Goal: Complete application form: Complete application form

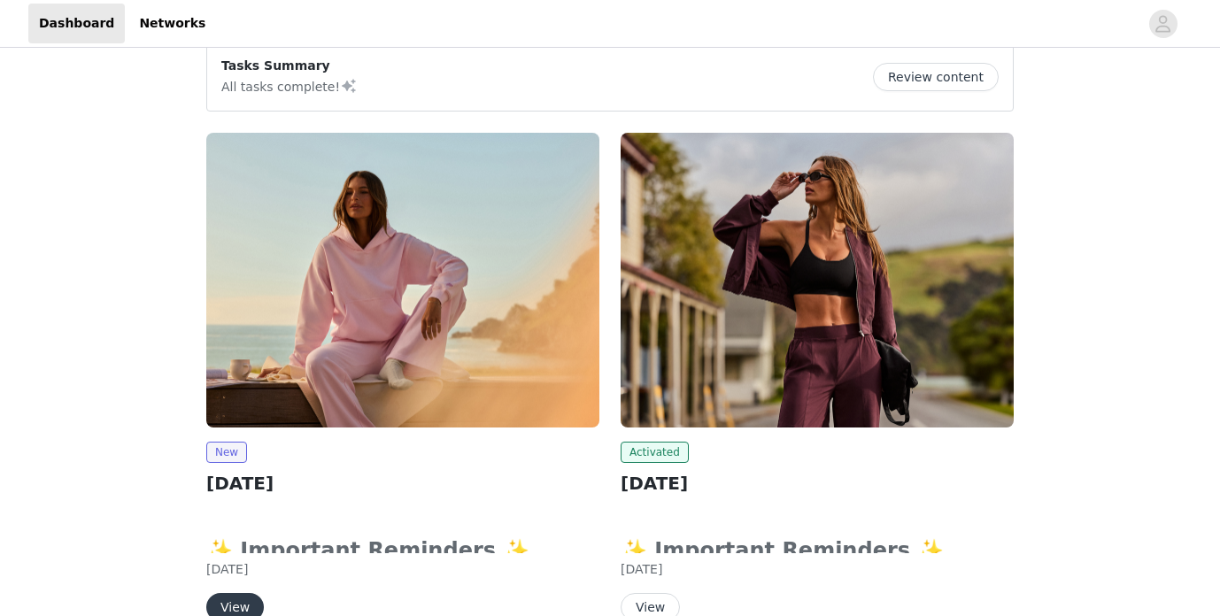
scroll to position [311, 0]
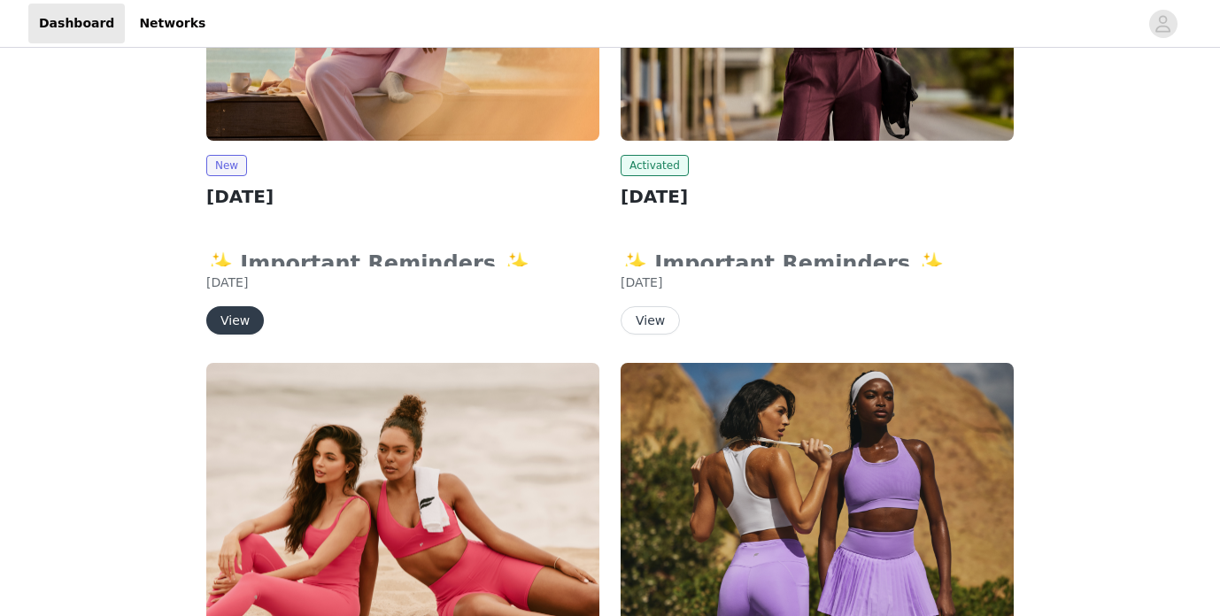
click at [244, 315] on button "View" at bounding box center [235, 320] width 58 height 28
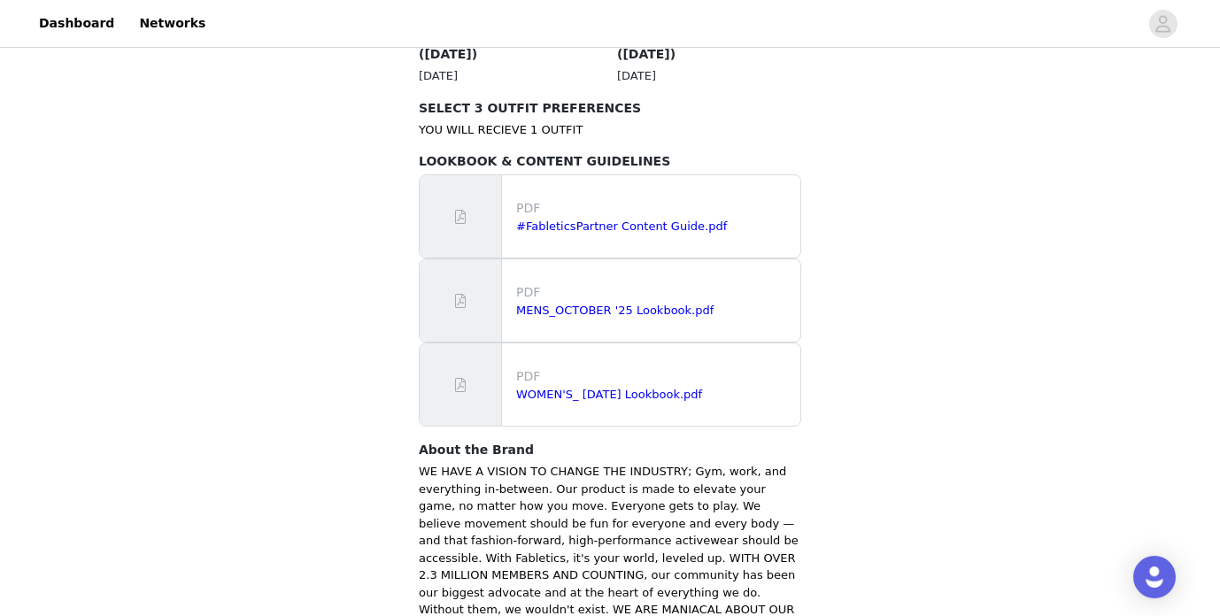
scroll to position [1212, 0]
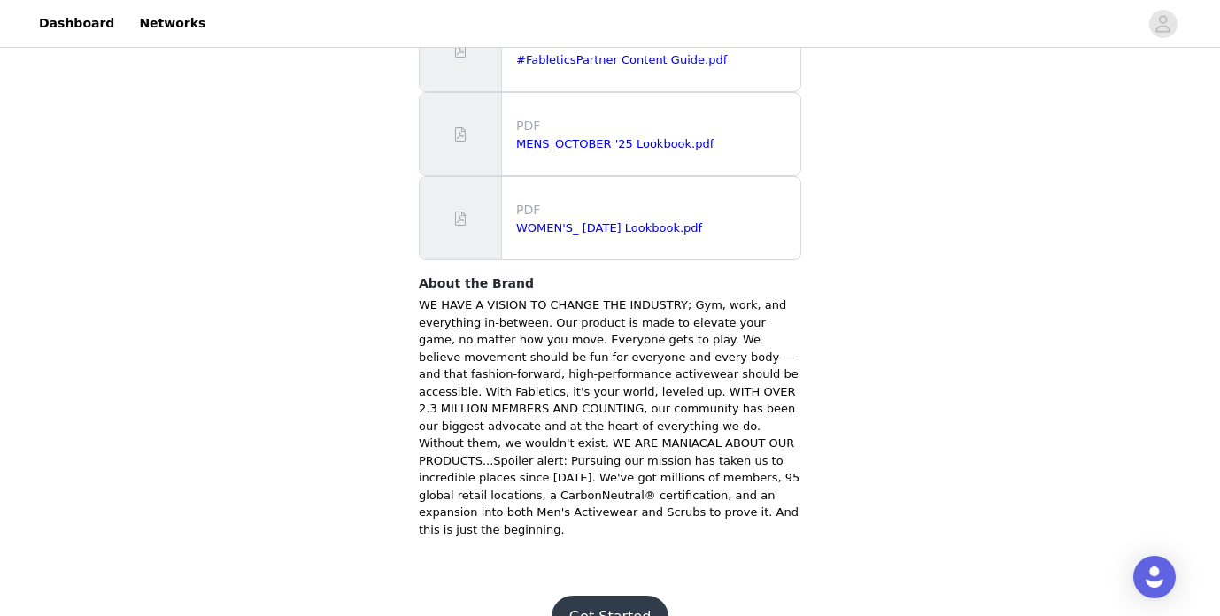
click at [628, 596] on button "Get Started" at bounding box center [611, 617] width 118 height 43
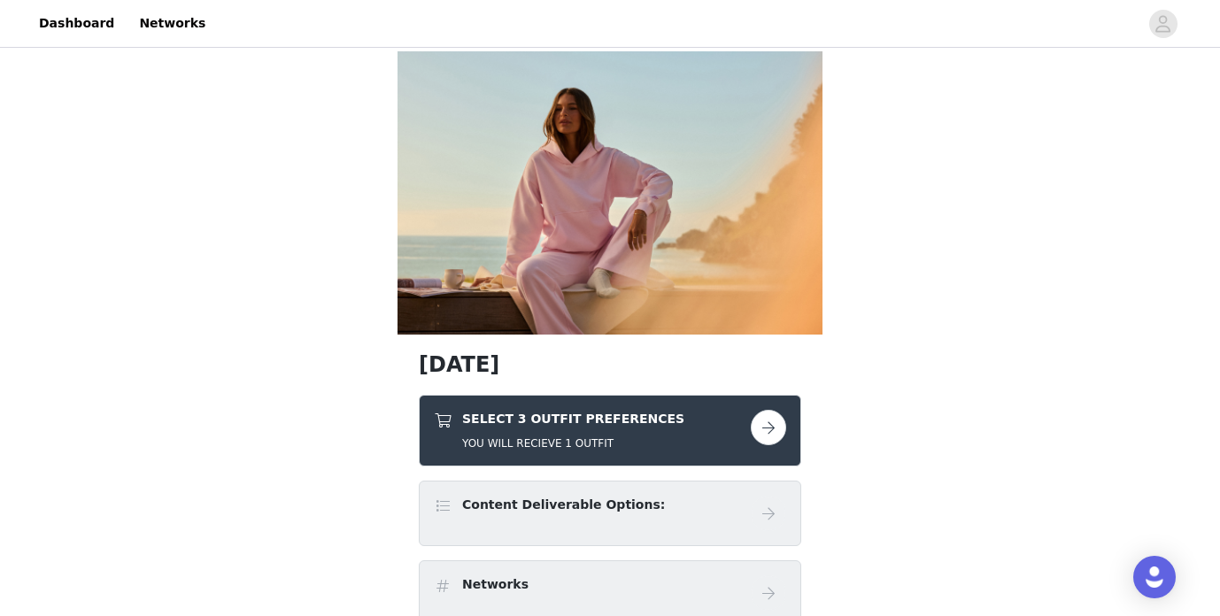
click at [771, 431] on button "button" at bounding box center [768, 427] width 35 height 35
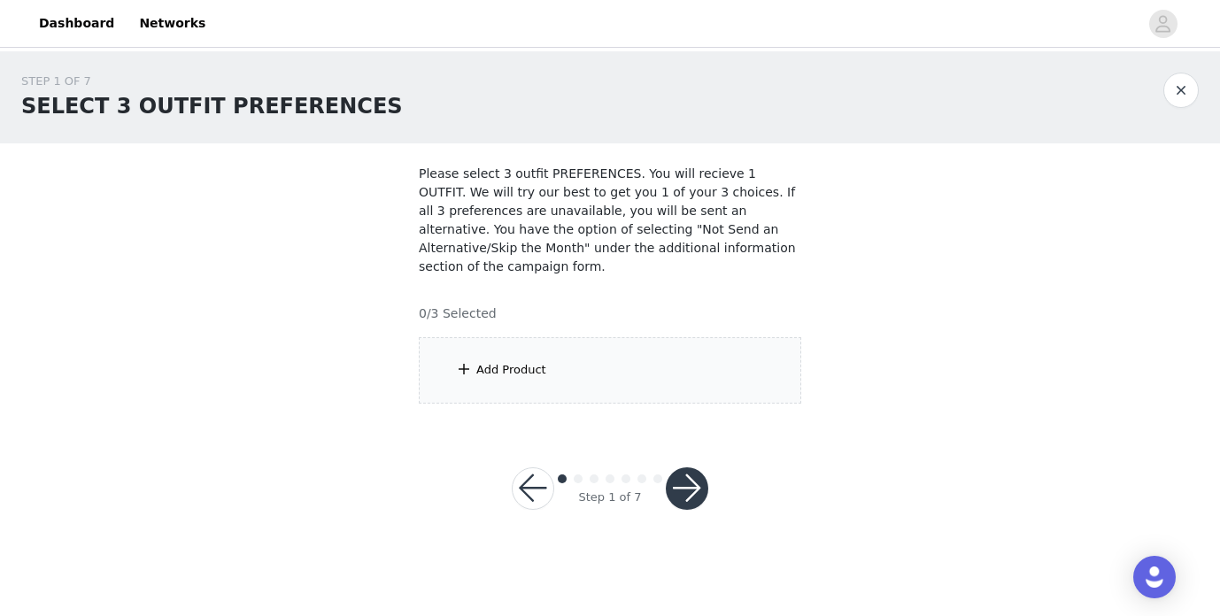
click at [514, 368] on div "Add Product" at bounding box center [511, 370] width 70 height 18
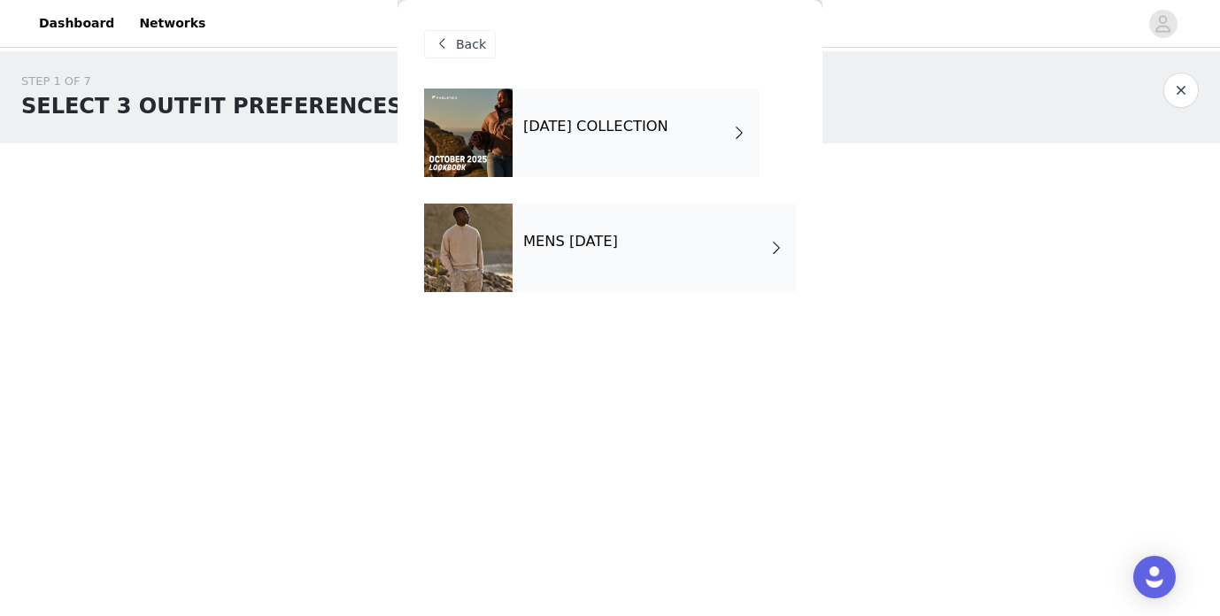
click at [513, 132] on div "[DATE] COLLECTION" at bounding box center [636, 133] width 246 height 89
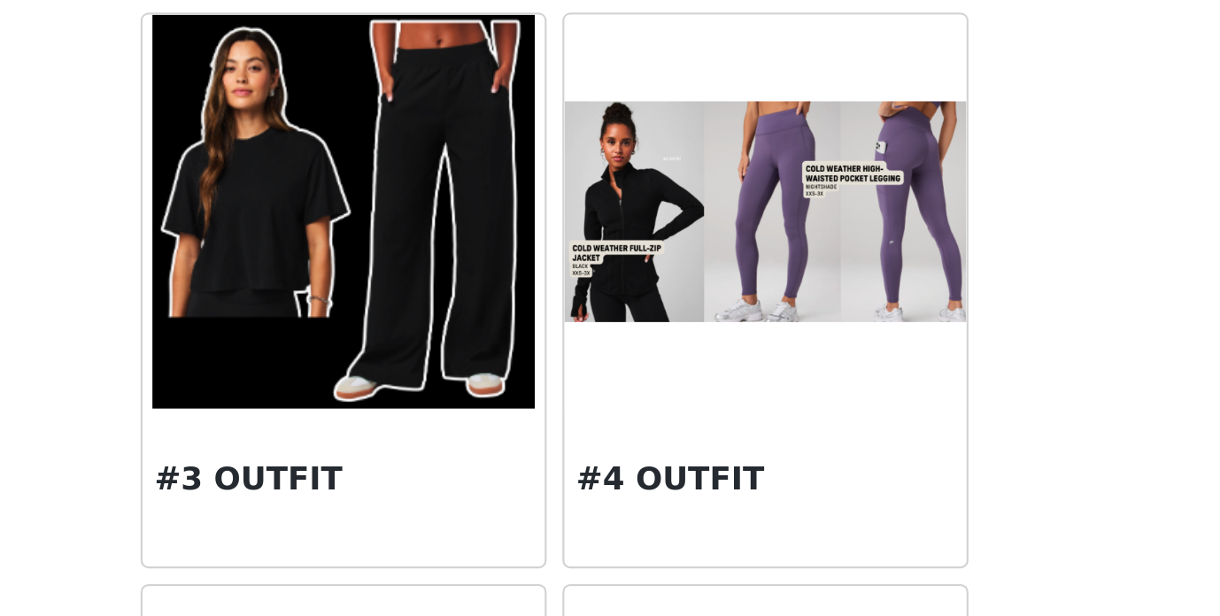
click at [815, 451] on div "Back #1 OUTFIT #2 OUTFIT #3 OUTFIT #4 OUTFIT #5 OUTFIT #6 OUTFIT #7 OUTFIT #8 O…" at bounding box center [610, 308] width 425 height 616
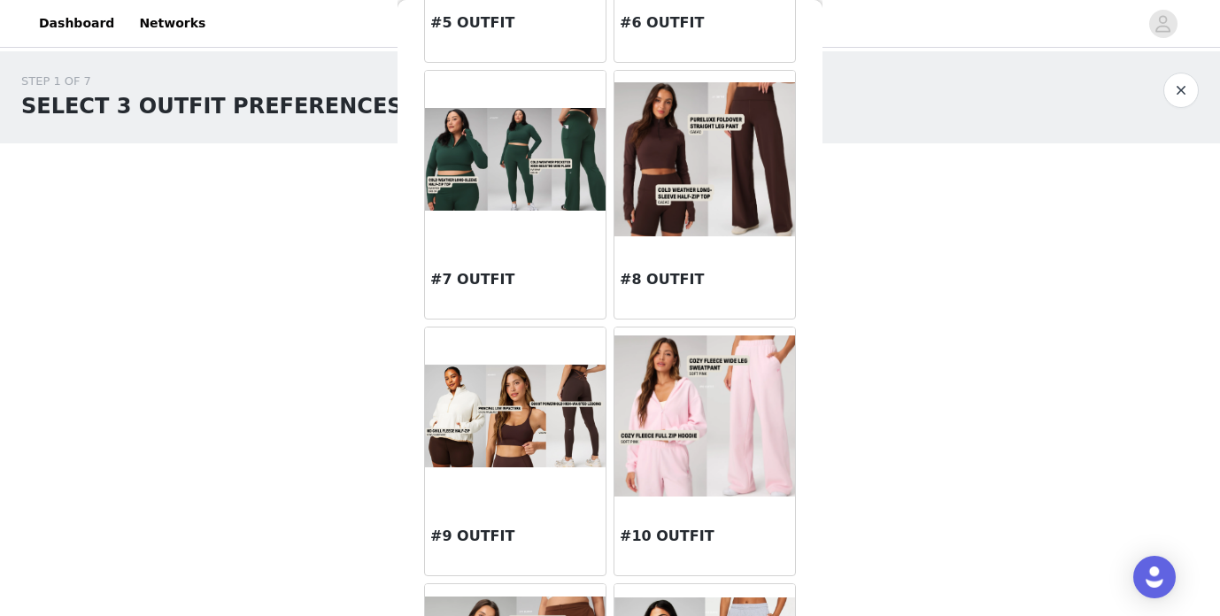
scroll to position [793, 0]
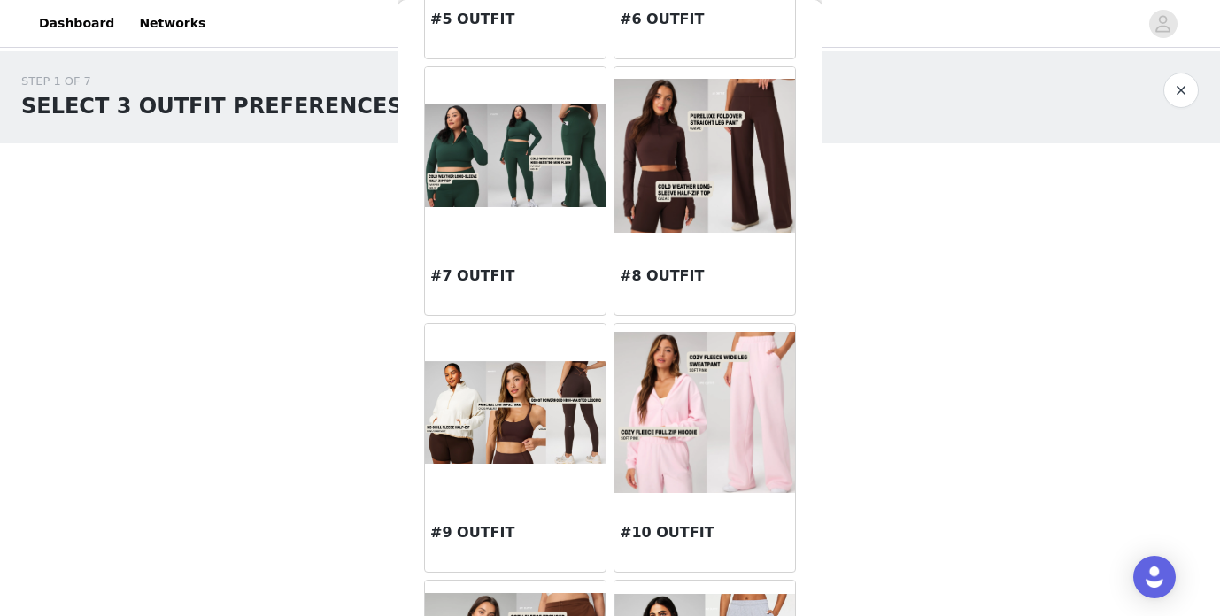
click at [717, 432] on img at bounding box center [705, 412] width 181 height 160
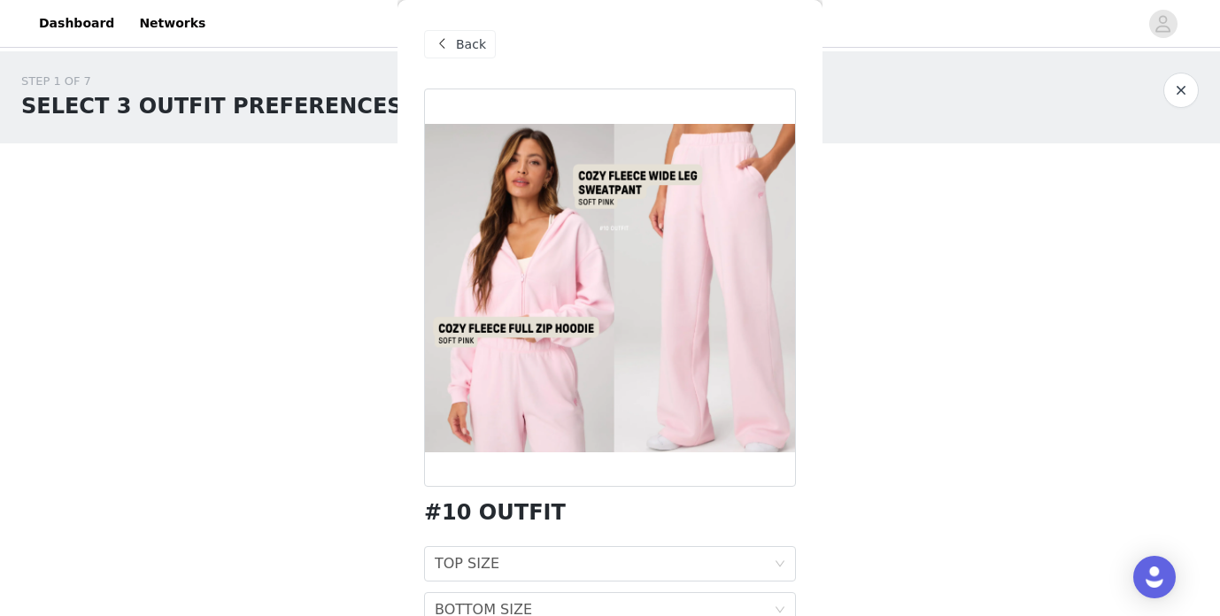
scroll to position [89, 0]
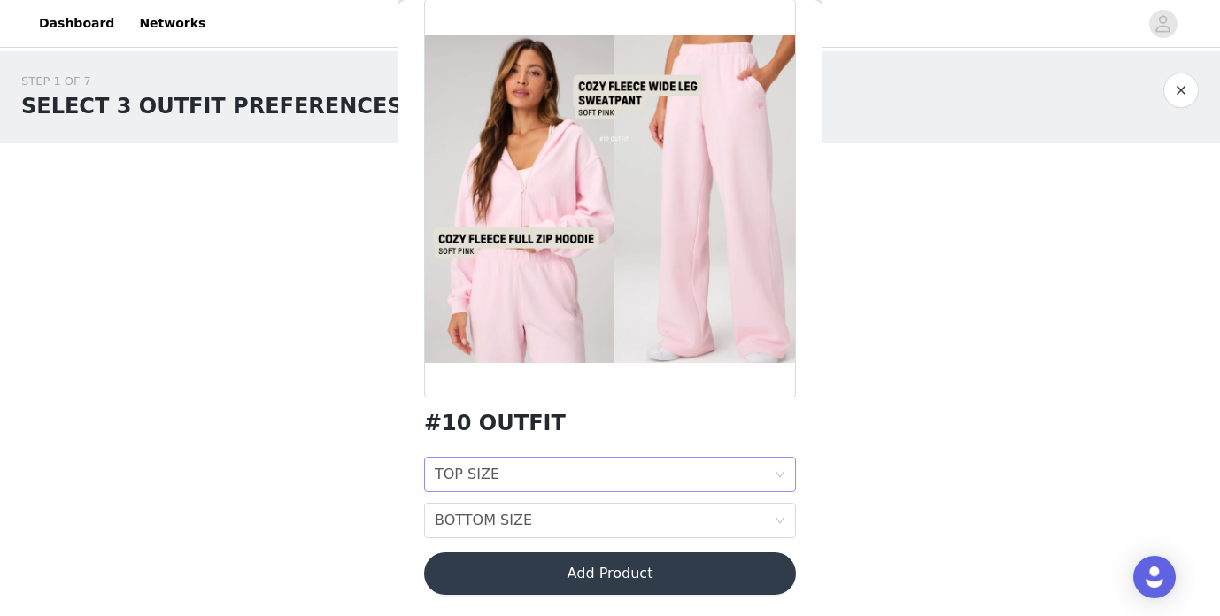
click at [574, 480] on div "TOP SIZE TOP SIZE" at bounding box center [604, 475] width 339 height 34
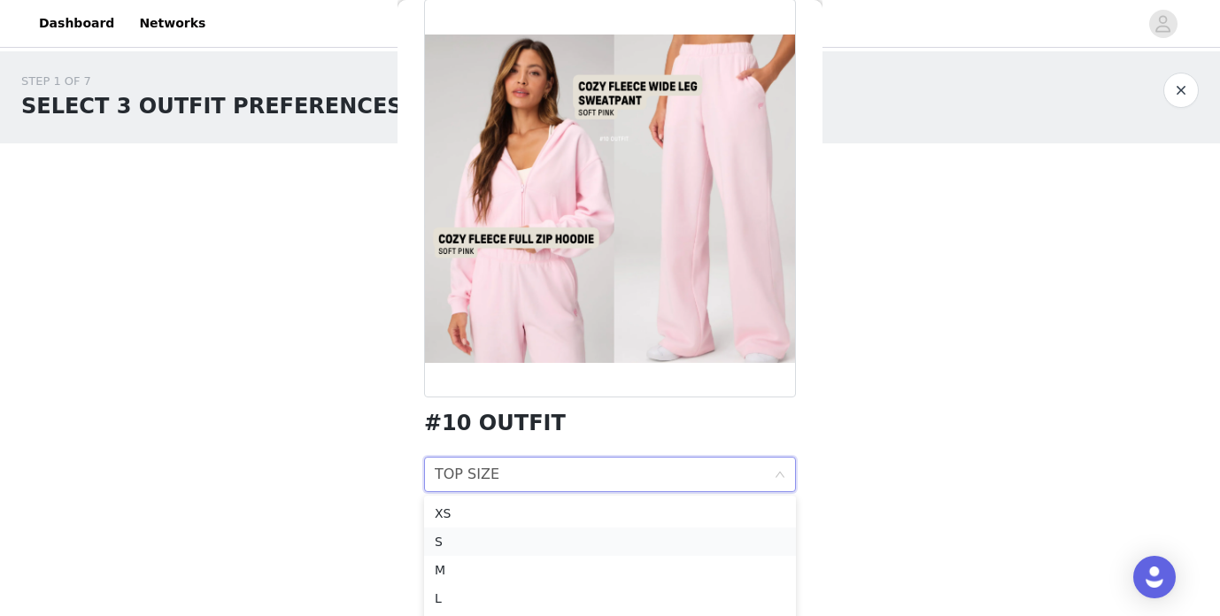
click at [487, 539] on div "S" at bounding box center [610, 541] width 351 height 19
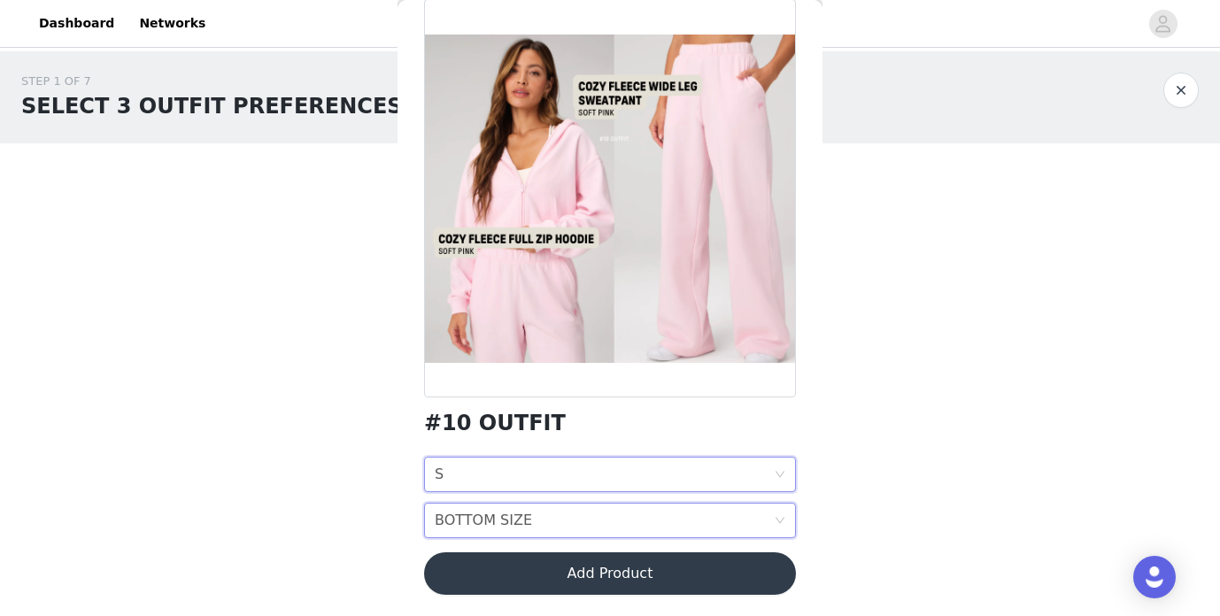
click at [528, 523] on div "BOTTOM SIZE BOTTOM SIZE" at bounding box center [604, 521] width 339 height 34
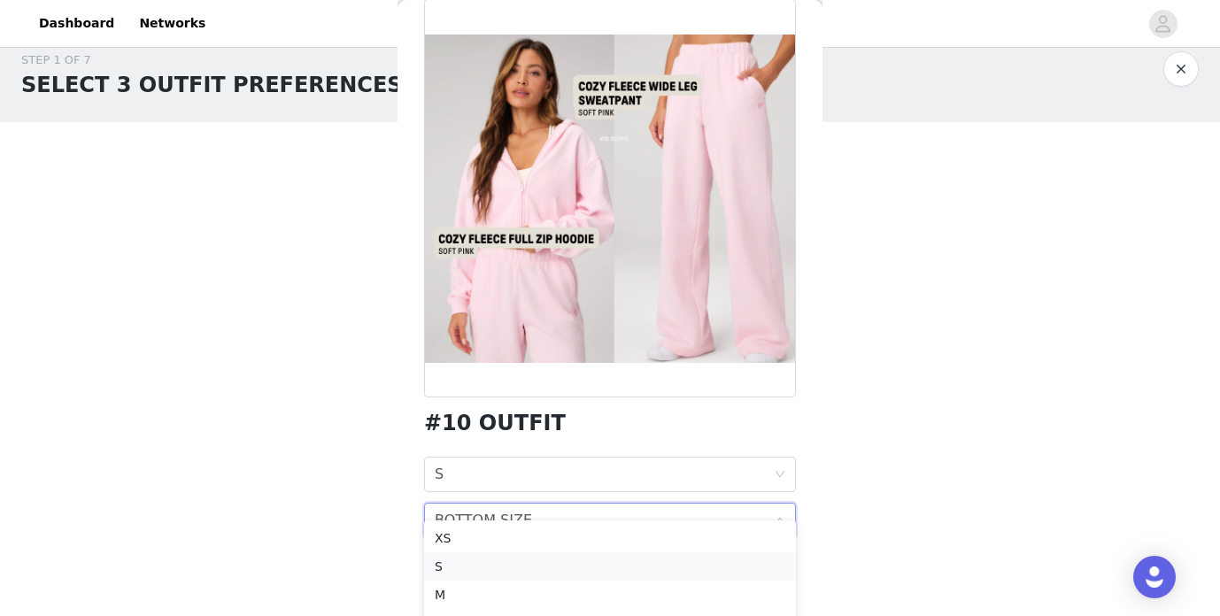
scroll to position [23, 0]
click at [498, 591] on div "M" at bounding box center [610, 593] width 351 height 19
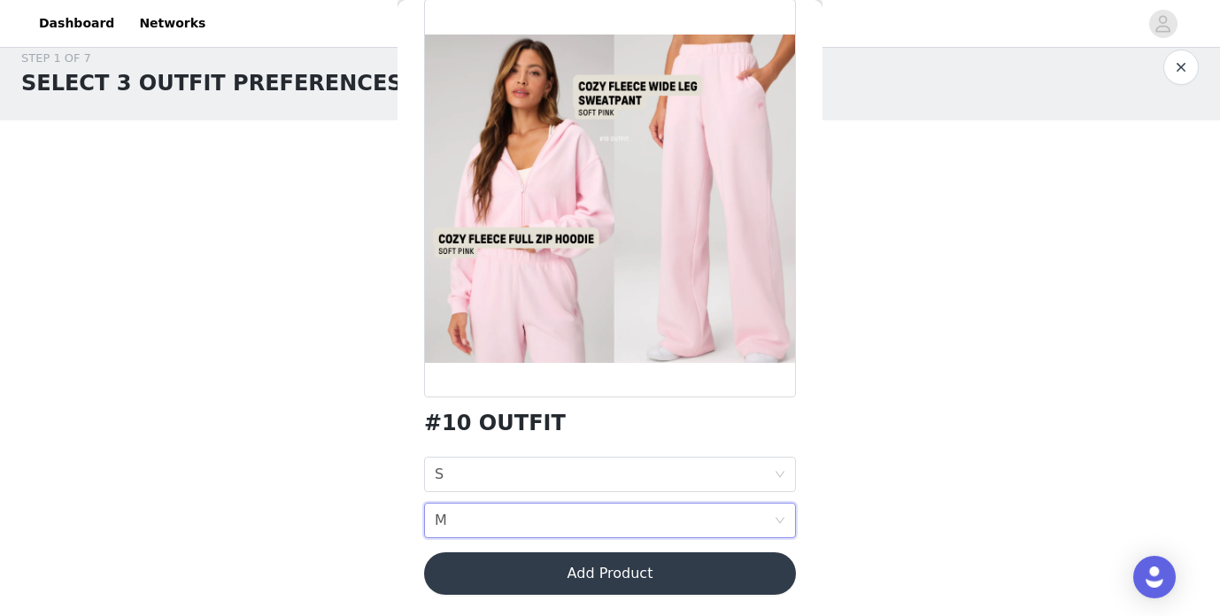
scroll to position [0, 0]
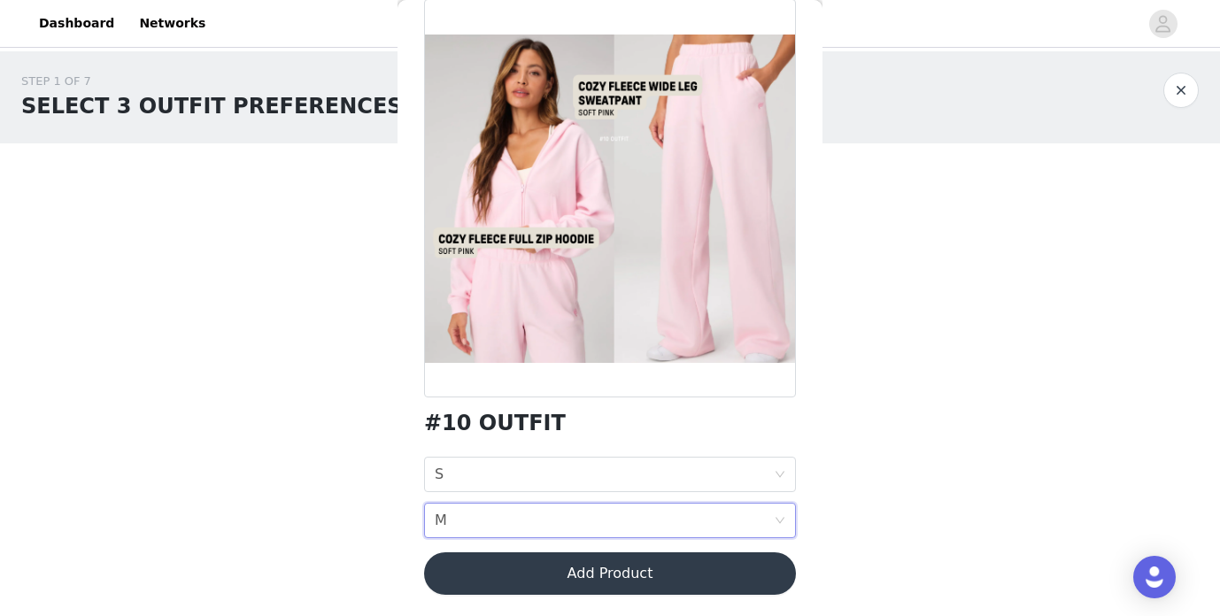
click at [556, 582] on button "Add Product" at bounding box center [610, 574] width 372 height 43
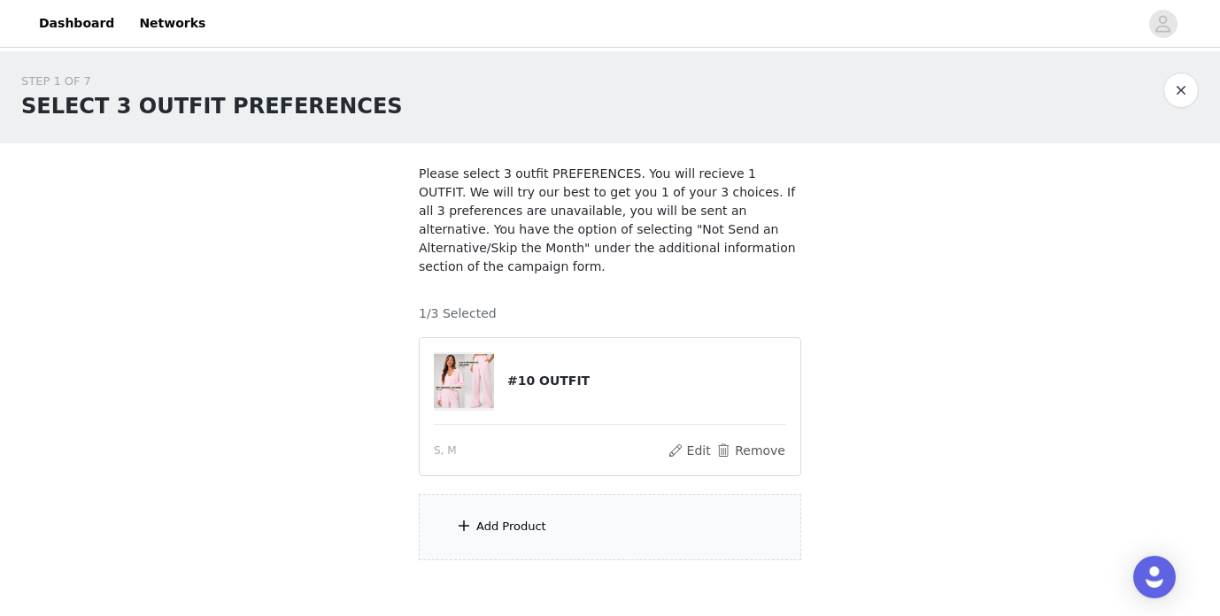
click at [527, 522] on div "Add Product" at bounding box center [511, 527] width 70 height 18
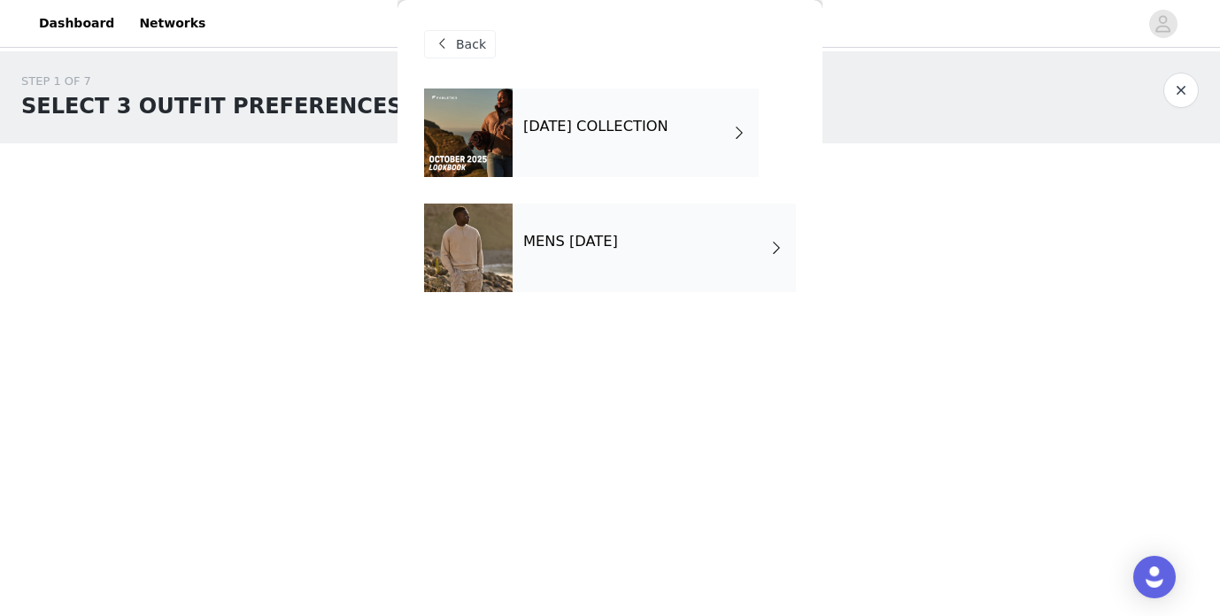
click at [543, 133] on h4 "[DATE] COLLECTION" at bounding box center [595, 127] width 145 height 16
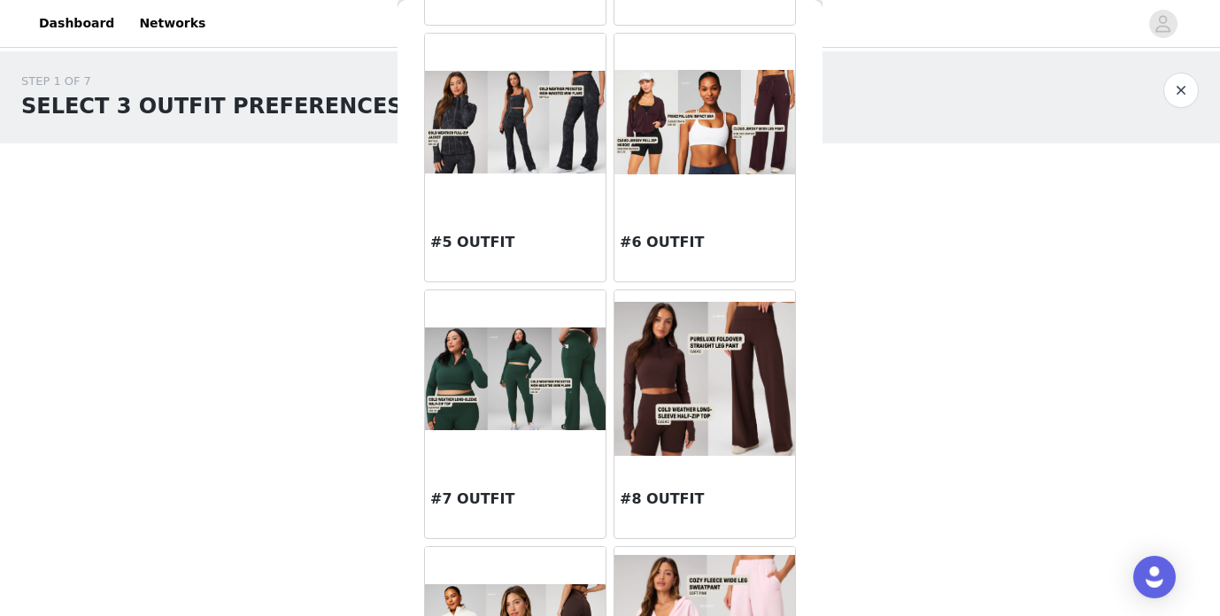
scroll to position [571, 0]
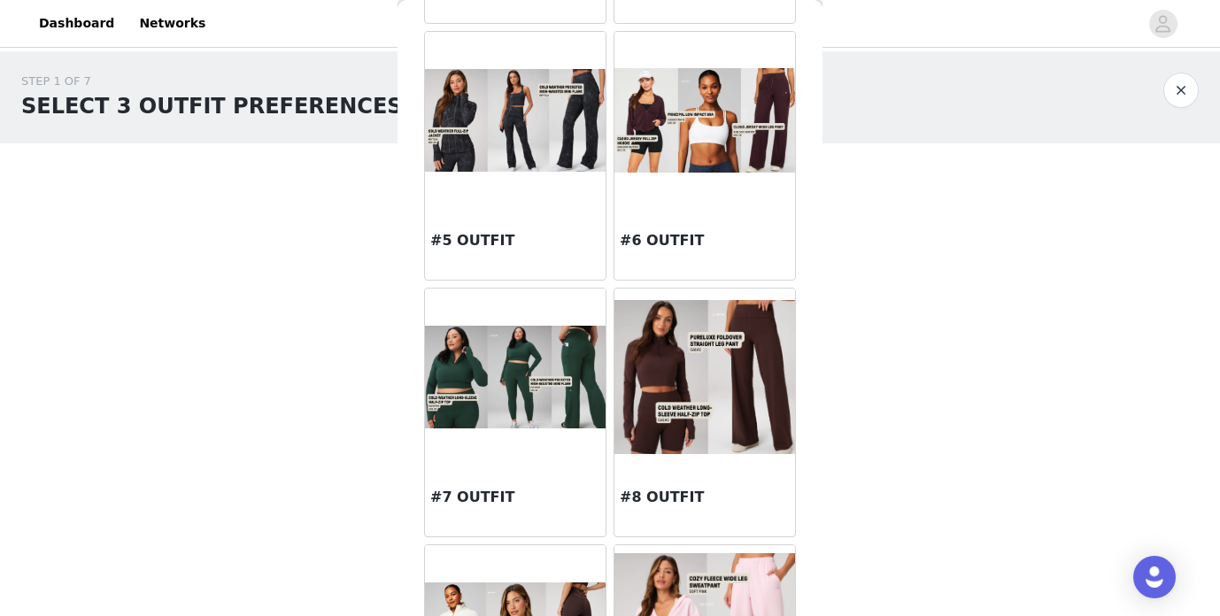
click at [667, 370] on img at bounding box center [705, 377] width 181 height 154
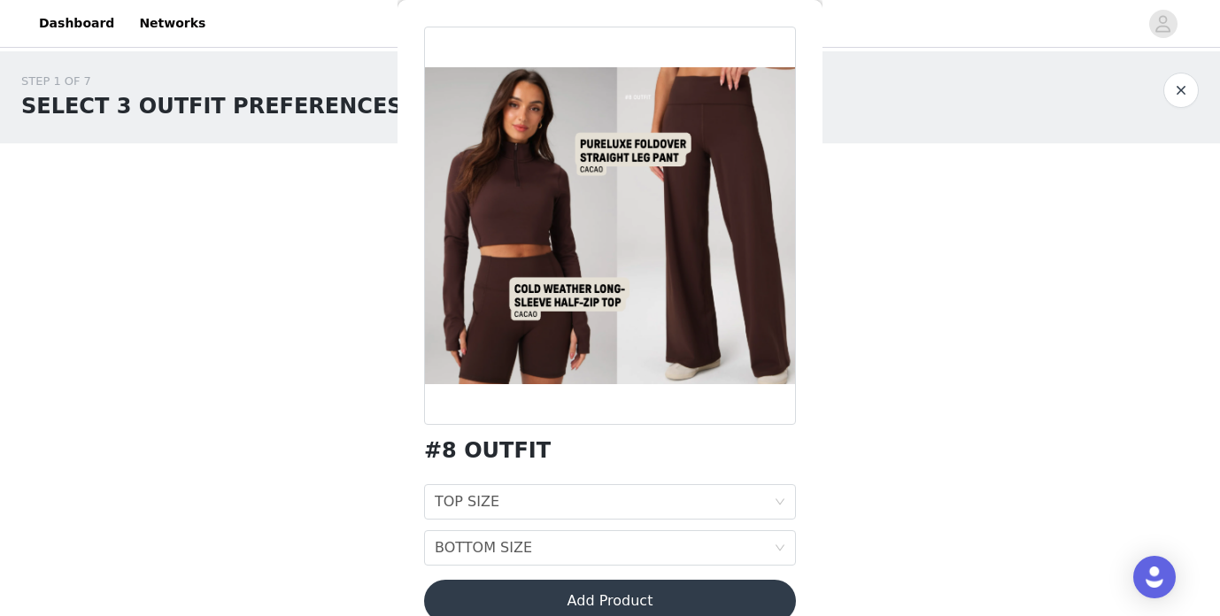
scroll to position [89, 0]
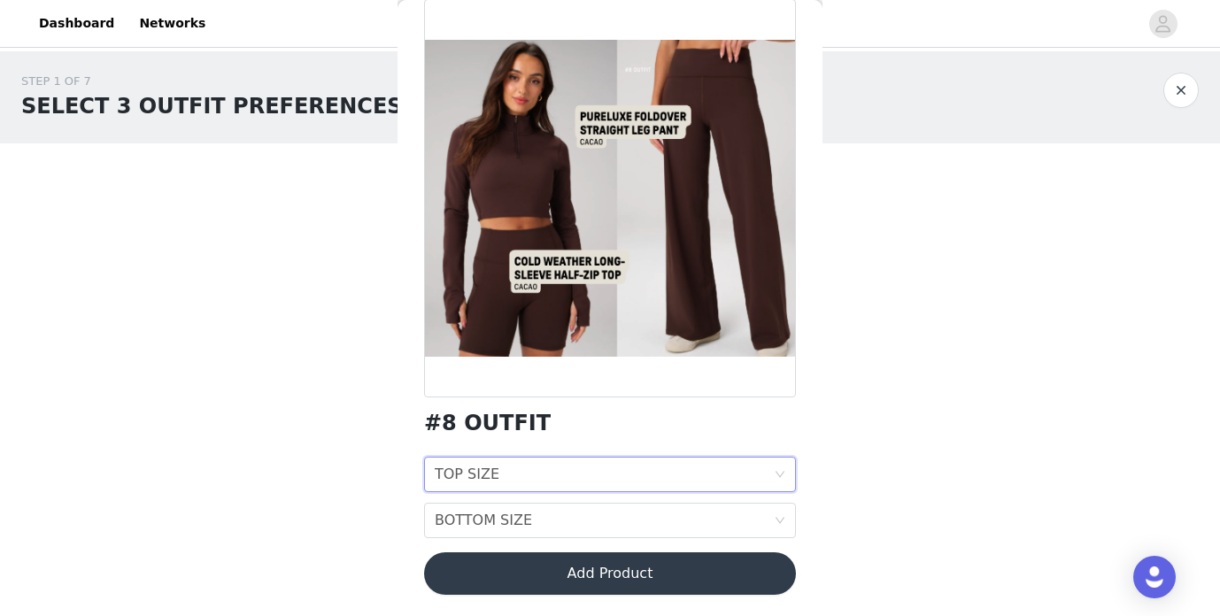
click at [480, 476] on div "TOP SIZE" at bounding box center [467, 475] width 65 height 34
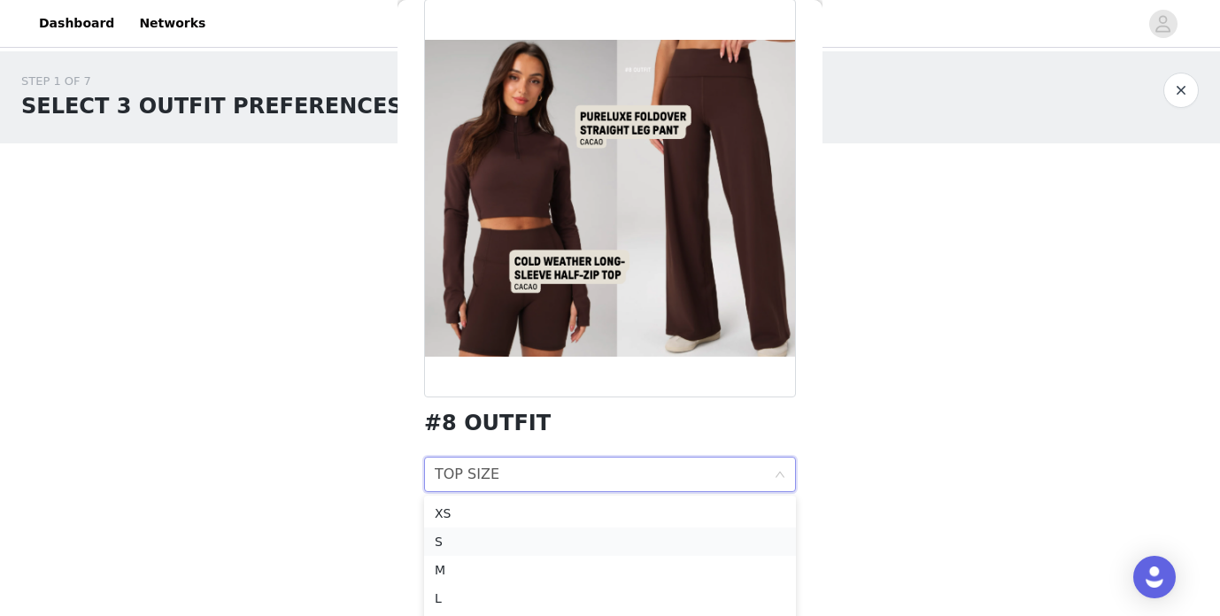
click at [490, 538] on div "S" at bounding box center [610, 541] width 351 height 19
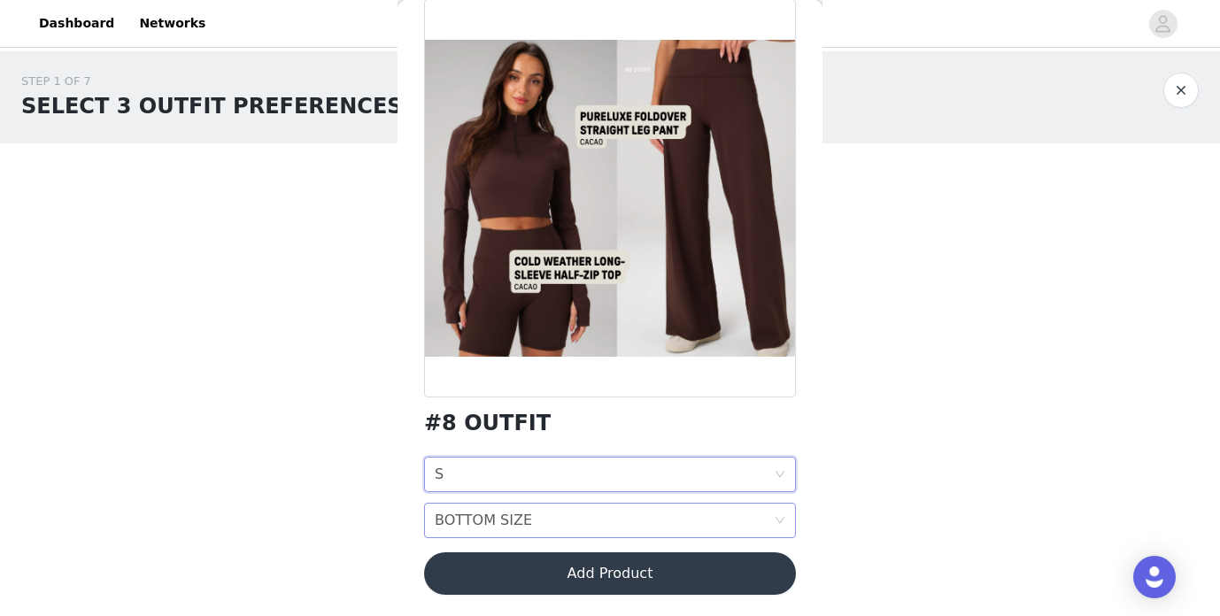
click at [508, 527] on div "BOTTOM SIZE" at bounding box center [483, 521] width 97 height 34
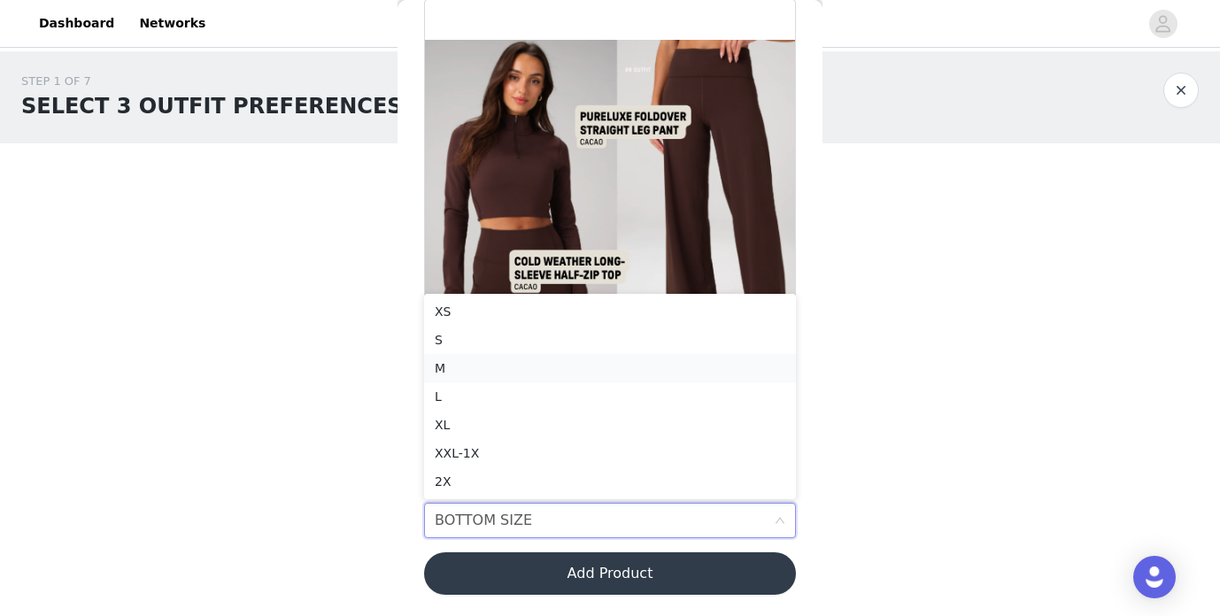
click at [443, 374] on div "M" at bounding box center [610, 368] width 351 height 19
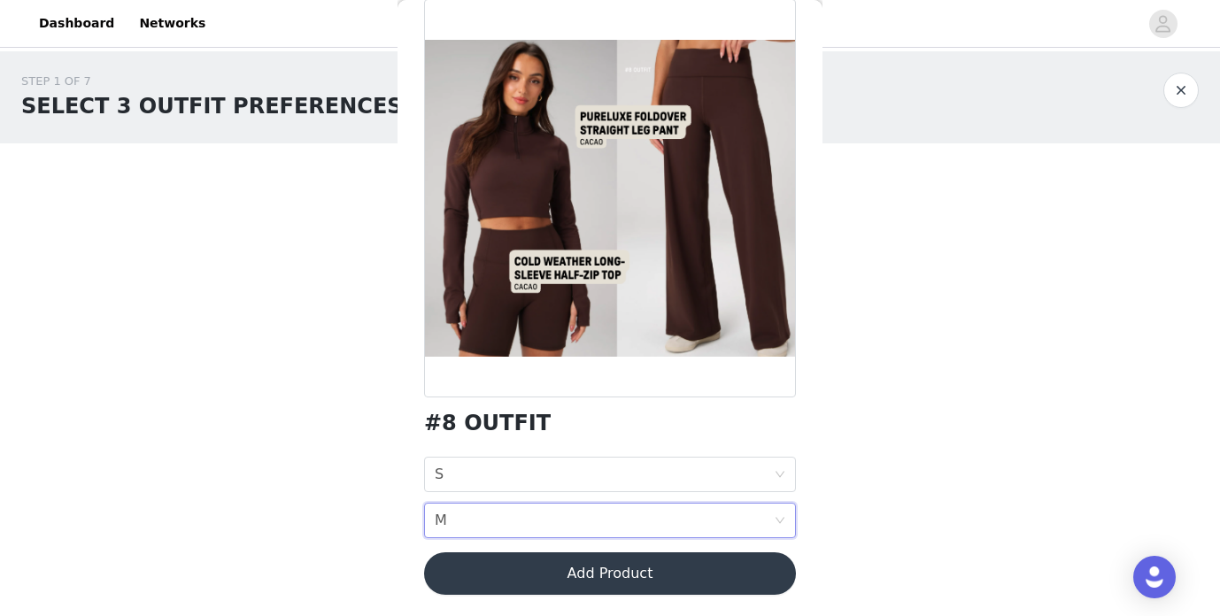
click at [528, 580] on button "Add Product" at bounding box center [610, 574] width 372 height 43
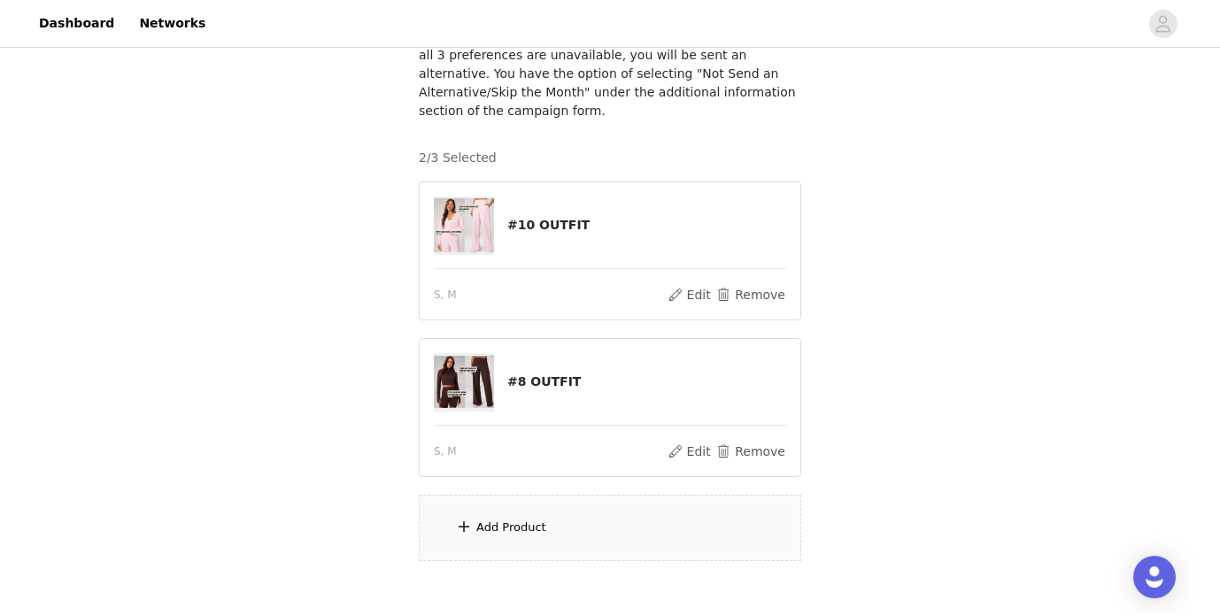
scroll to position [249, 0]
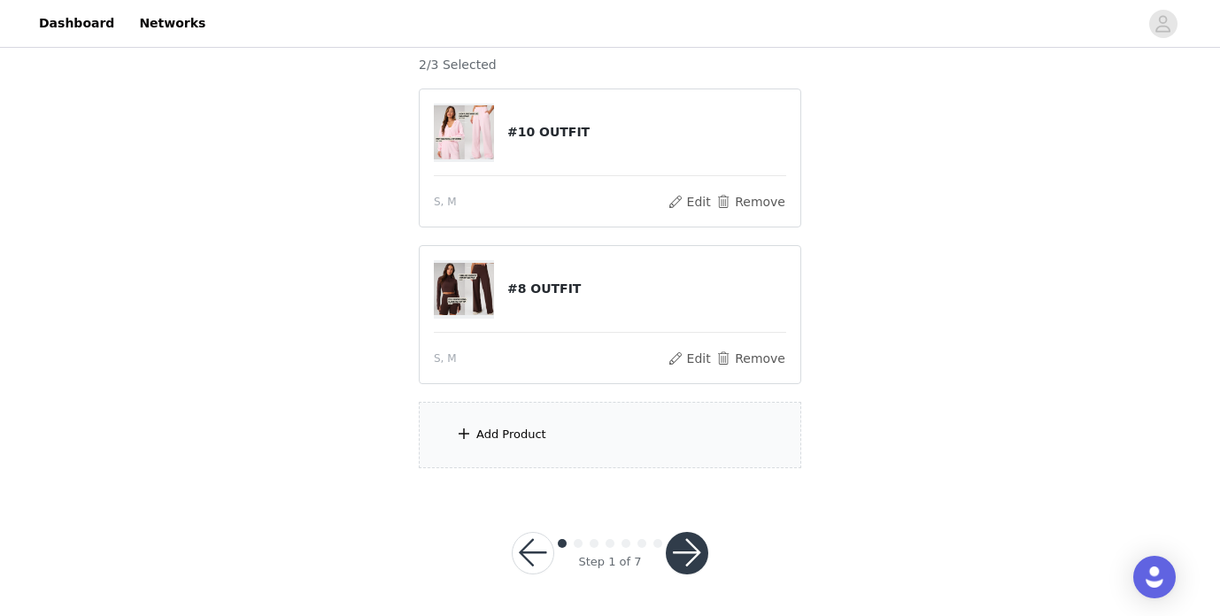
click at [685, 547] on button "button" at bounding box center [687, 553] width 43 height 43
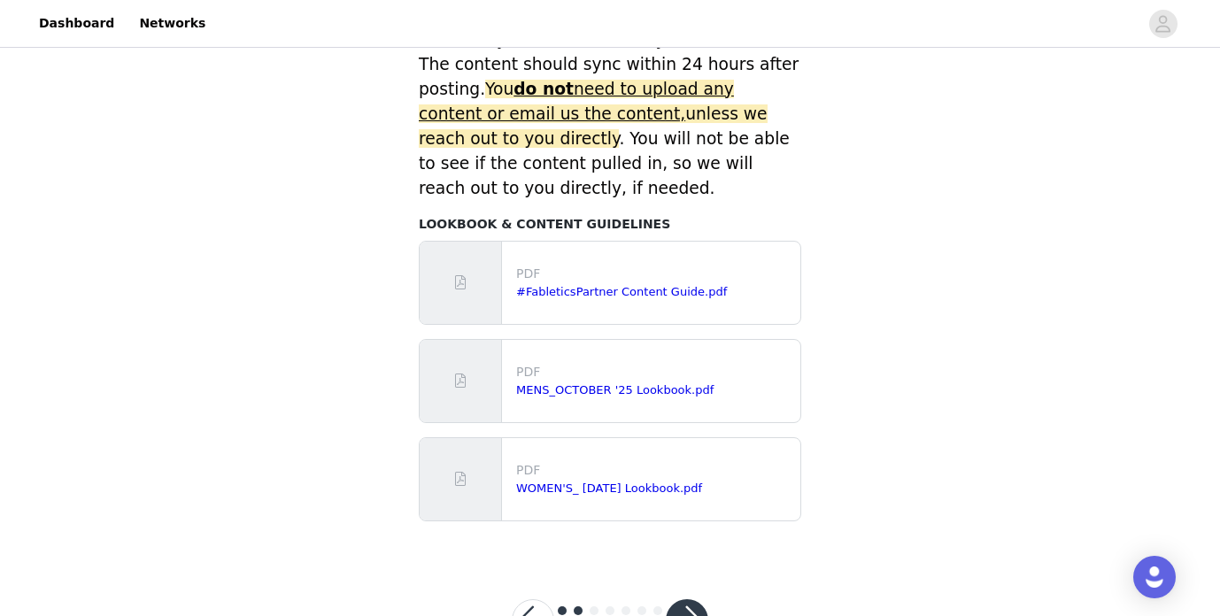
scroll to position [890, 0]
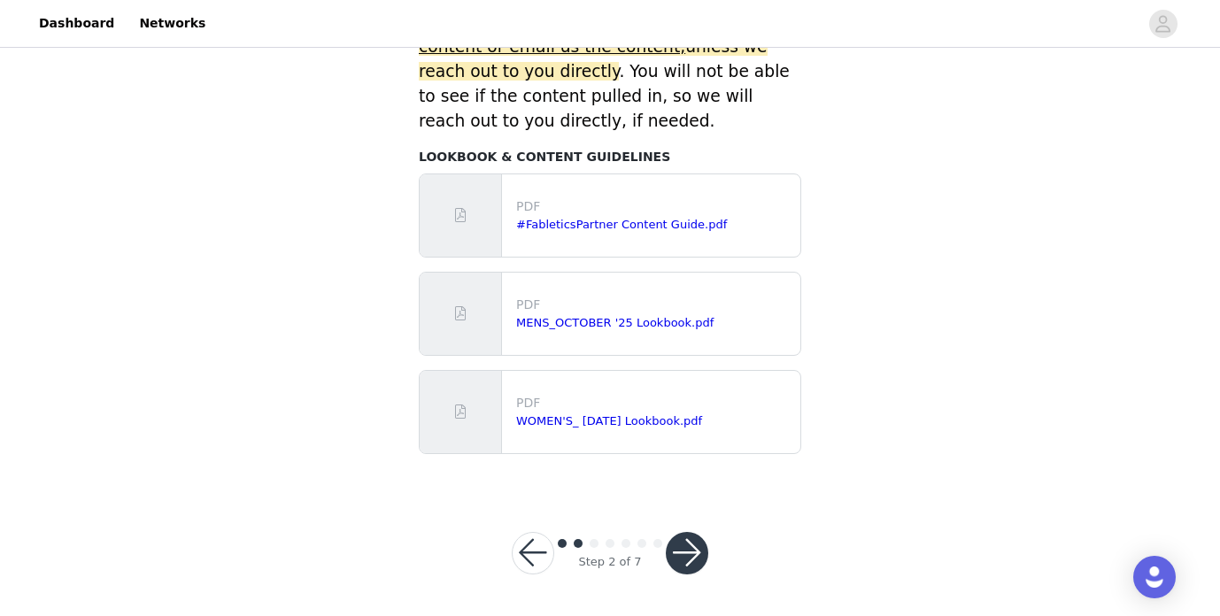
click at [685, 545] on button "button" at bounding box center [687, 553] width 43 height 43
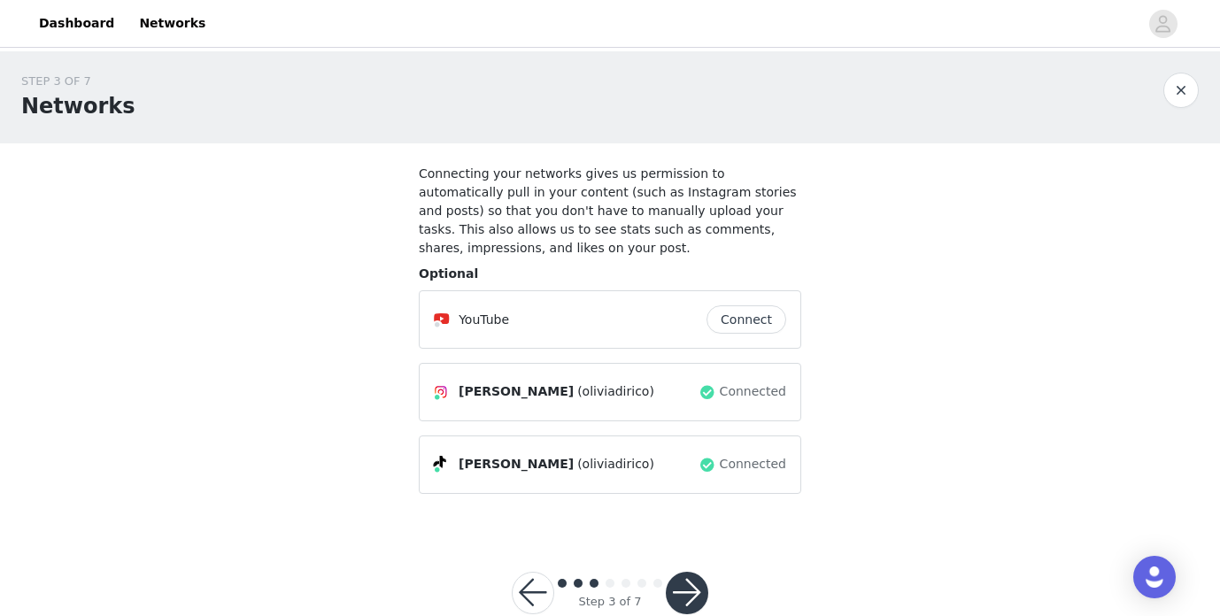
click at [700, 595] on button "button" at bounding box center [687, 593] width 43 height 43
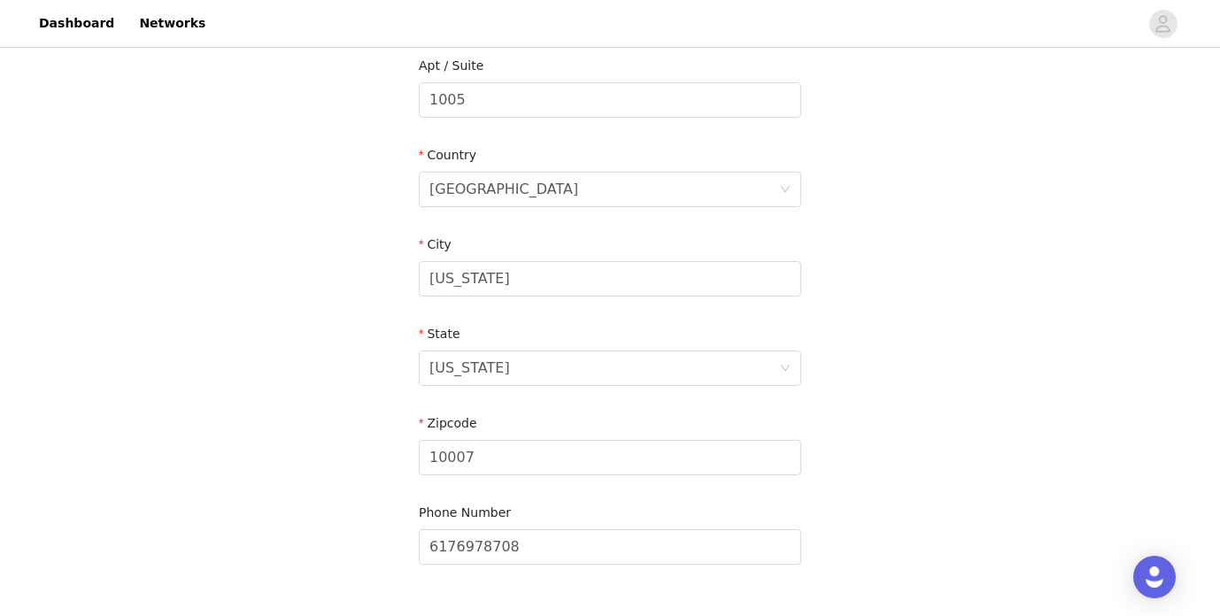
scroll to position [591, 0]
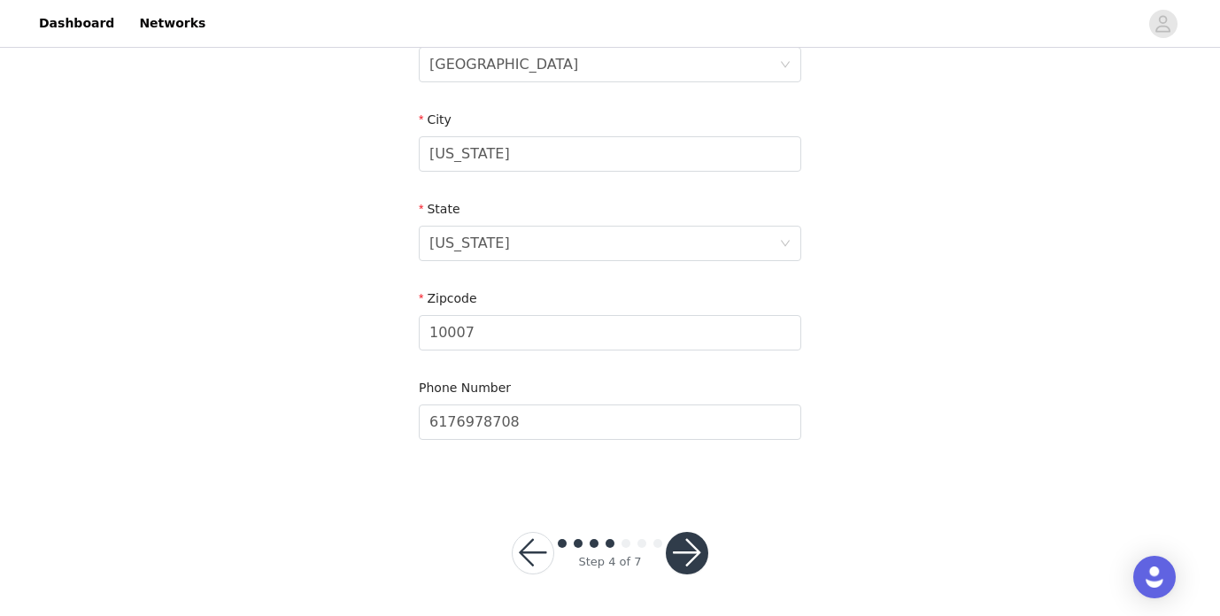
click at [689, 546] on button "button" at bounding box center [687, 553] width 43 height 43
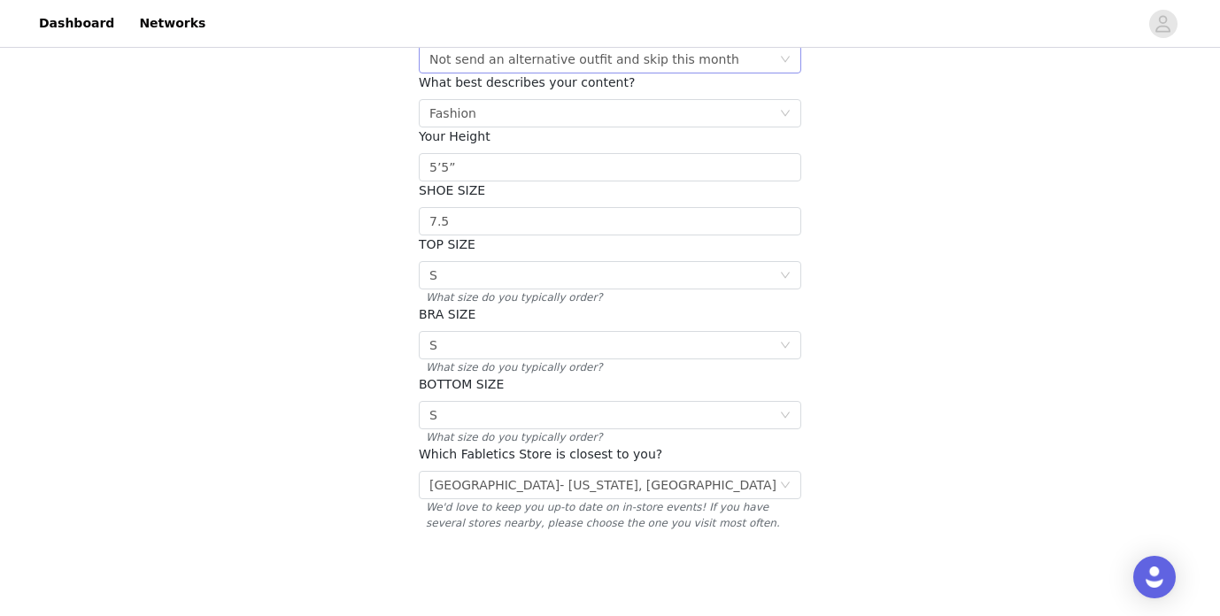
scroll to position [336, 0]
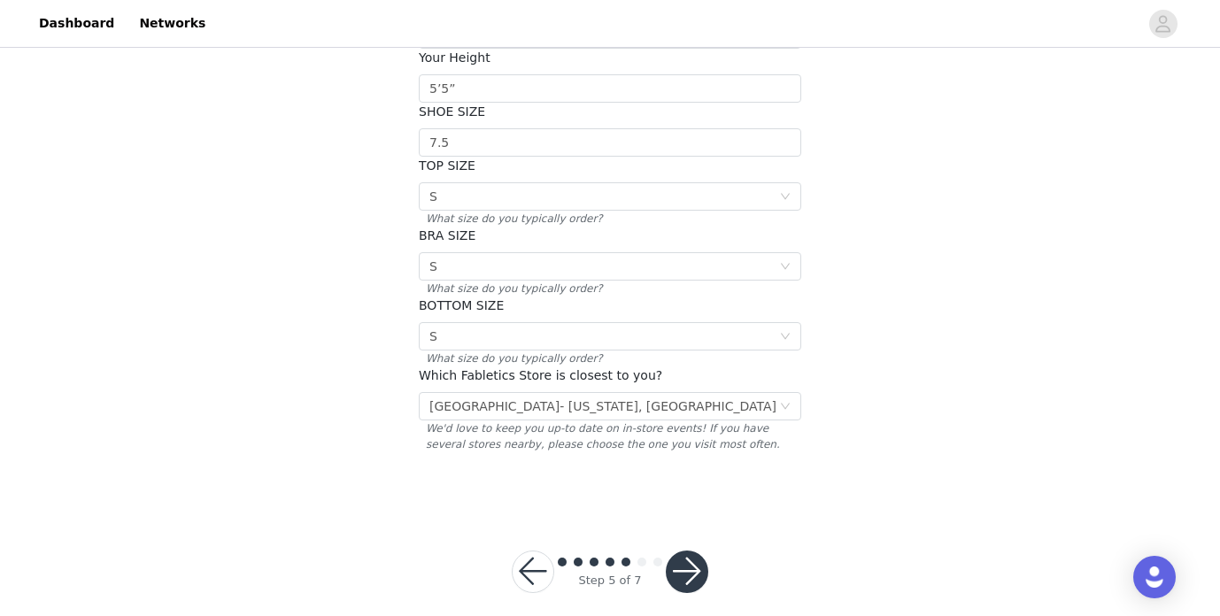
click at [683, 551] on button "button" at bounding box center [687, 572] width 43 height 43
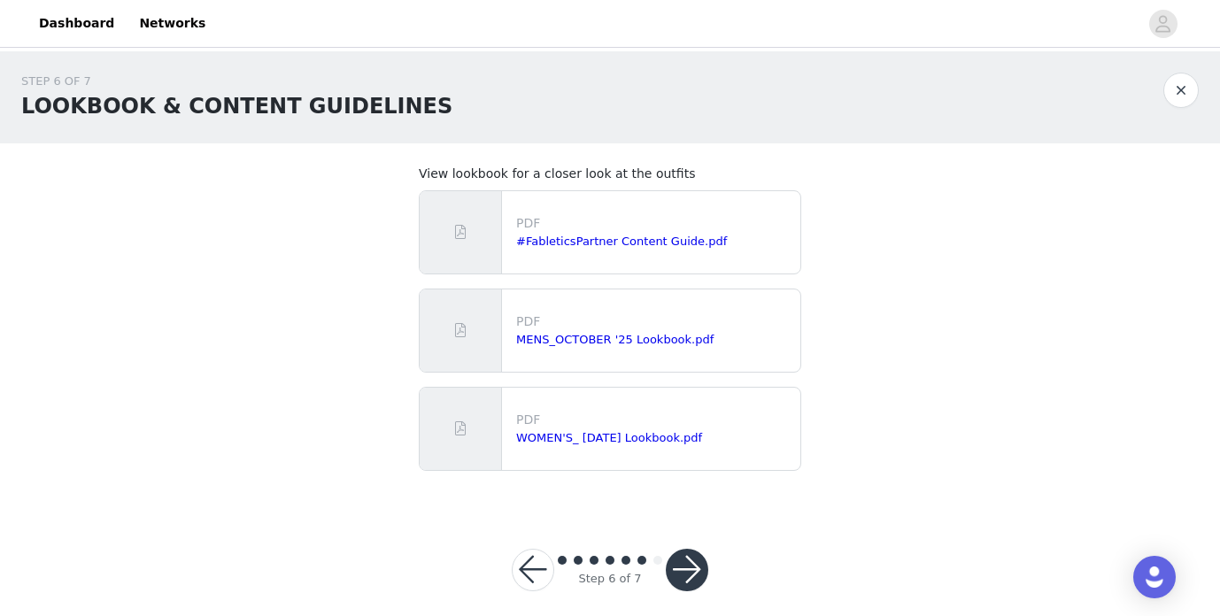
click at [684, 569] on button "button" at bounding box center [687, 570] width 43 height 43
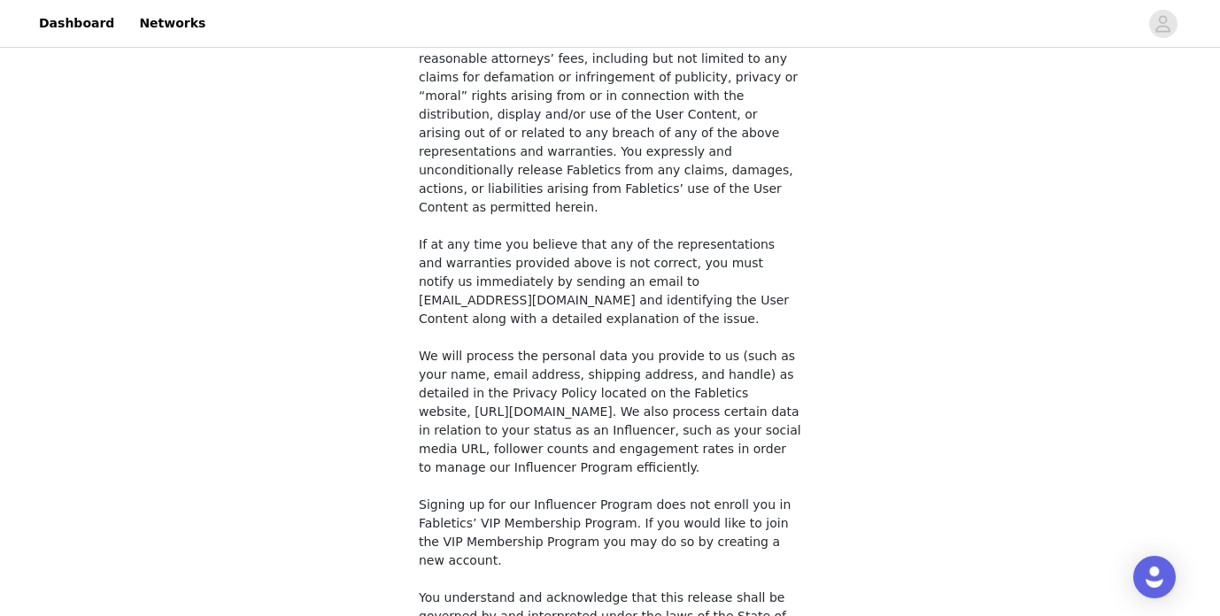
scroll to position [1392, 0]
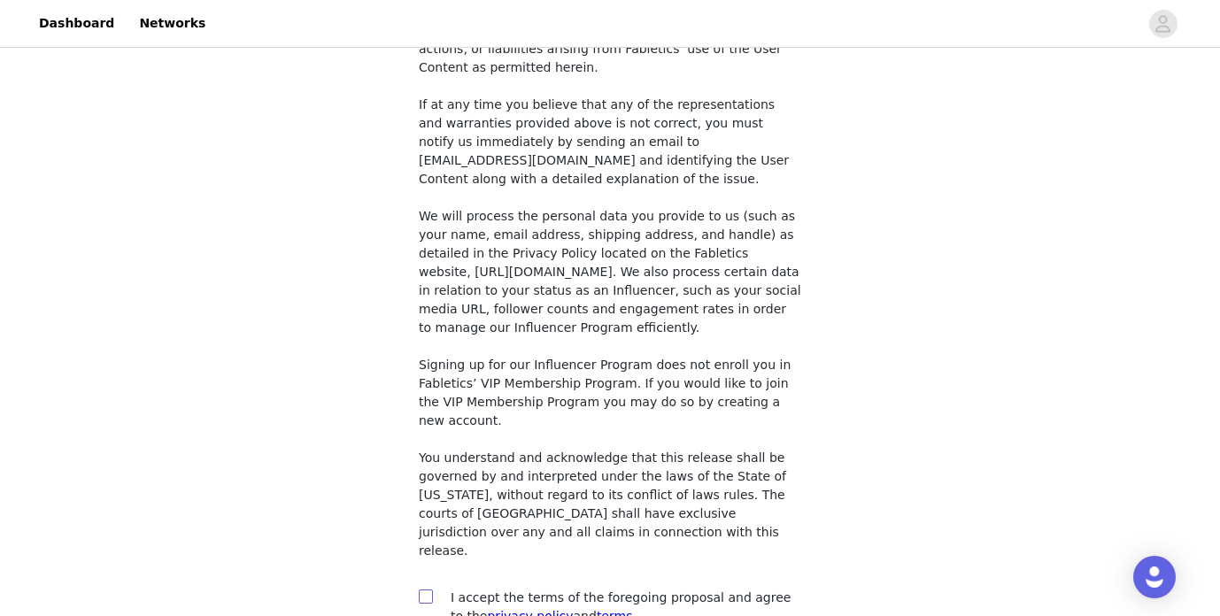
click at [425, 590] on input "checkbox" at bounding box center [425, 596] width 12 height 12
checkbox input "true"
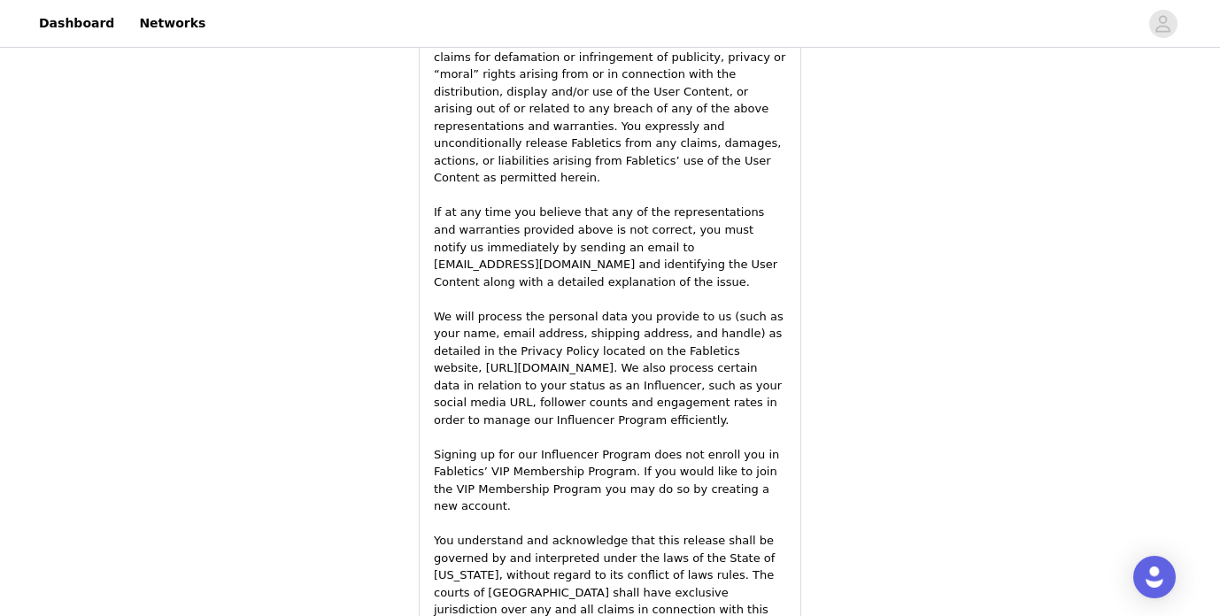
scroll to position [2575, 0]
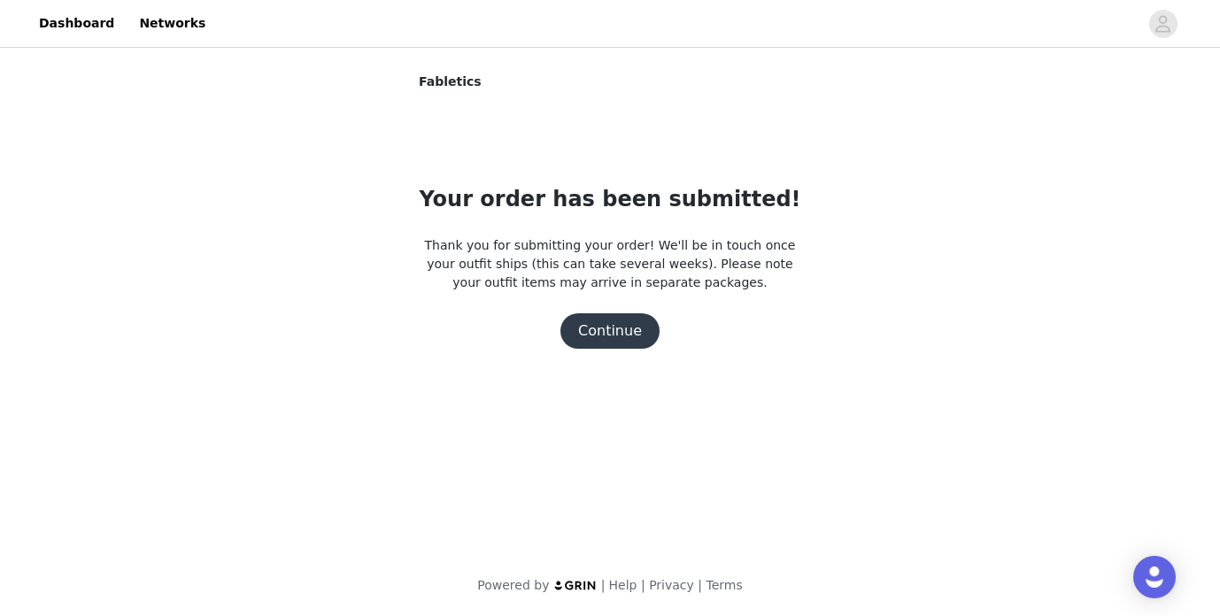
click at [586, 334] on button "Continue" at bounding box center [610, 330] width 99 height 35
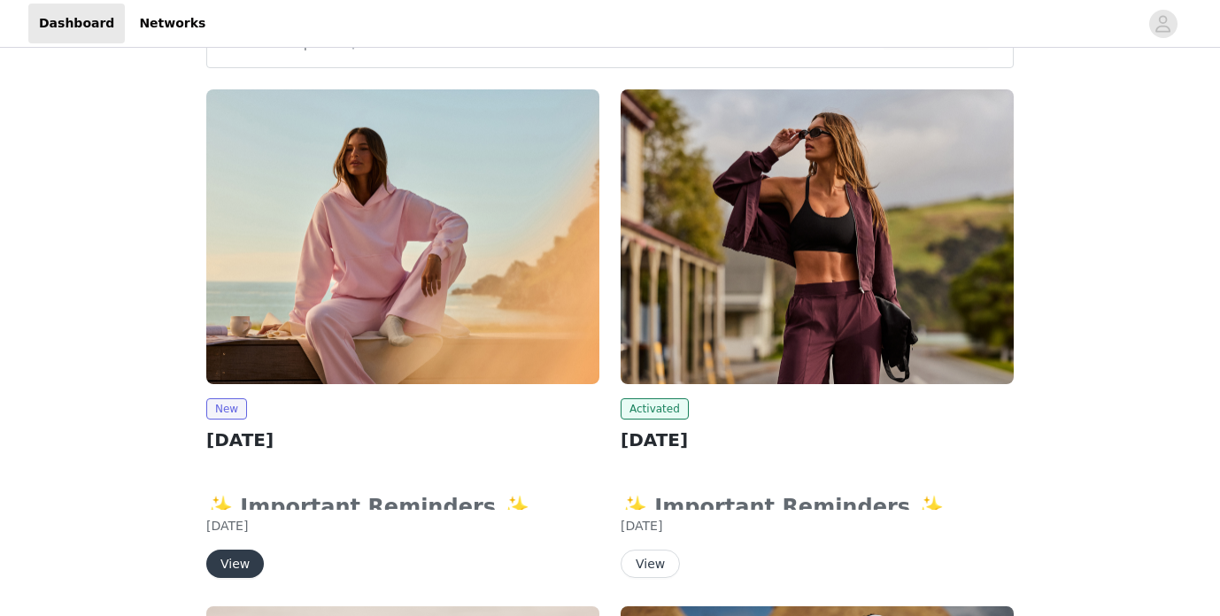
scroll to position [96, 0]
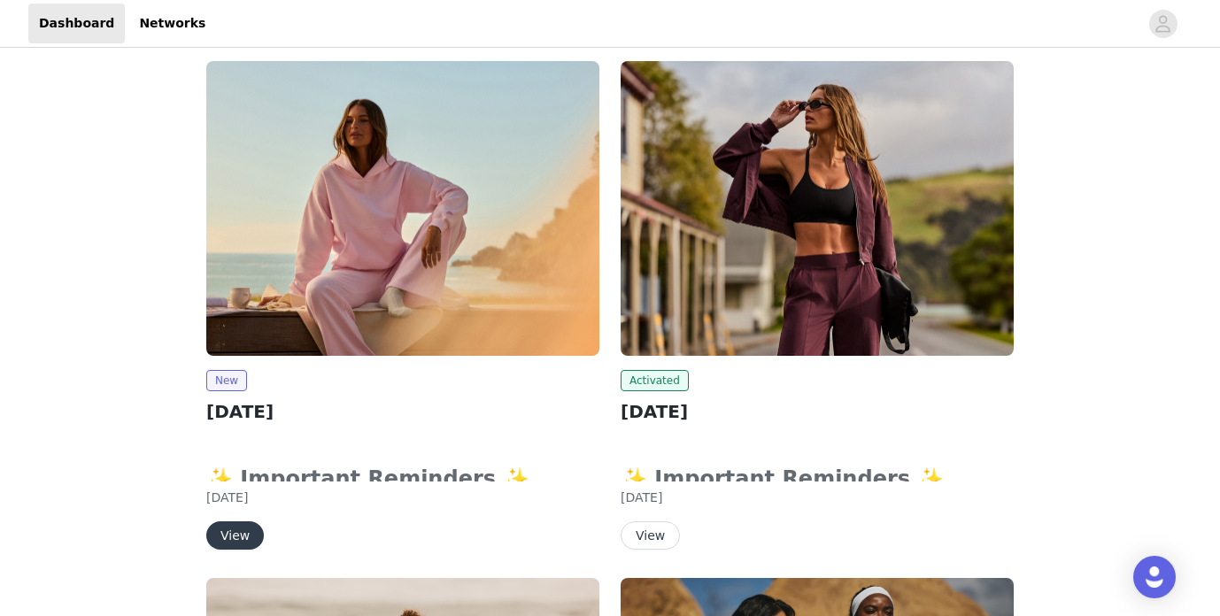
click at [243, 530] on button "View" at bounding box center [235, 536] width 58 height 28
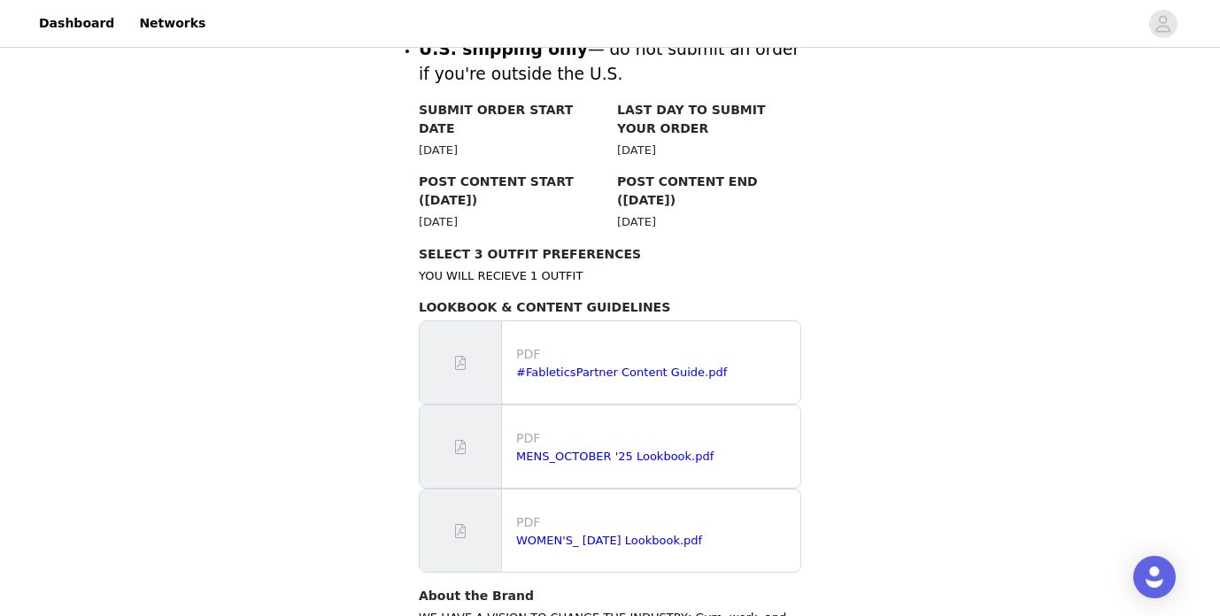
scroll to position [904, 0]
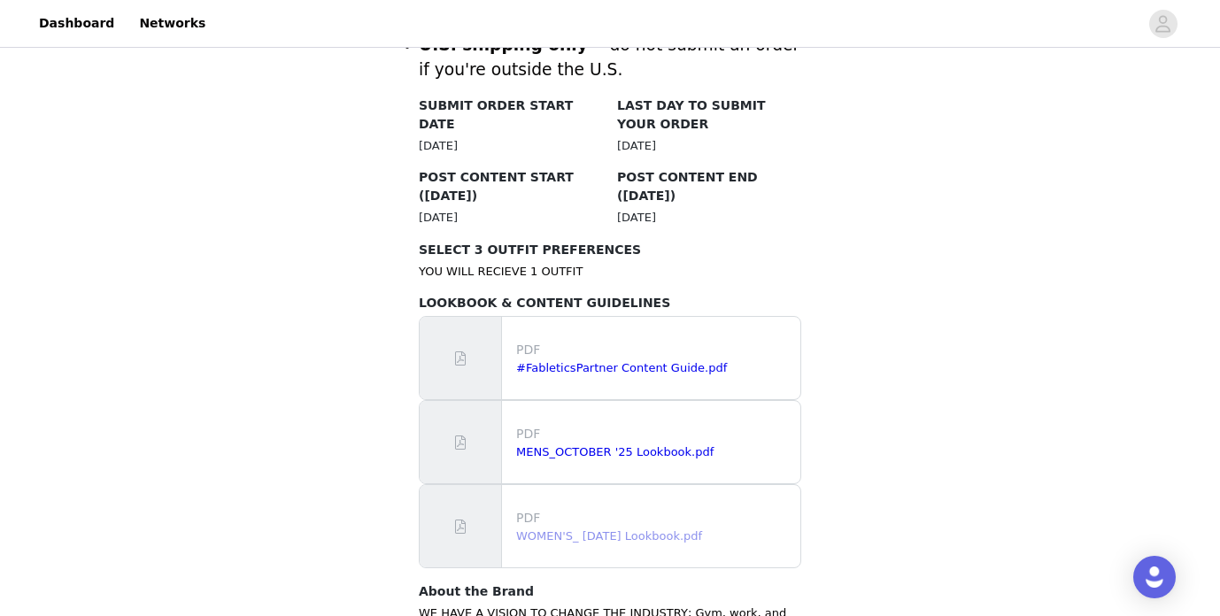
click at [570, 530] on link "WOMEN'S_ [DATE] Lookbook.pdf" at bounding box center [609, 536] width 186 height 13
